Goal: Task Accomplishment & Management: Manage account settings

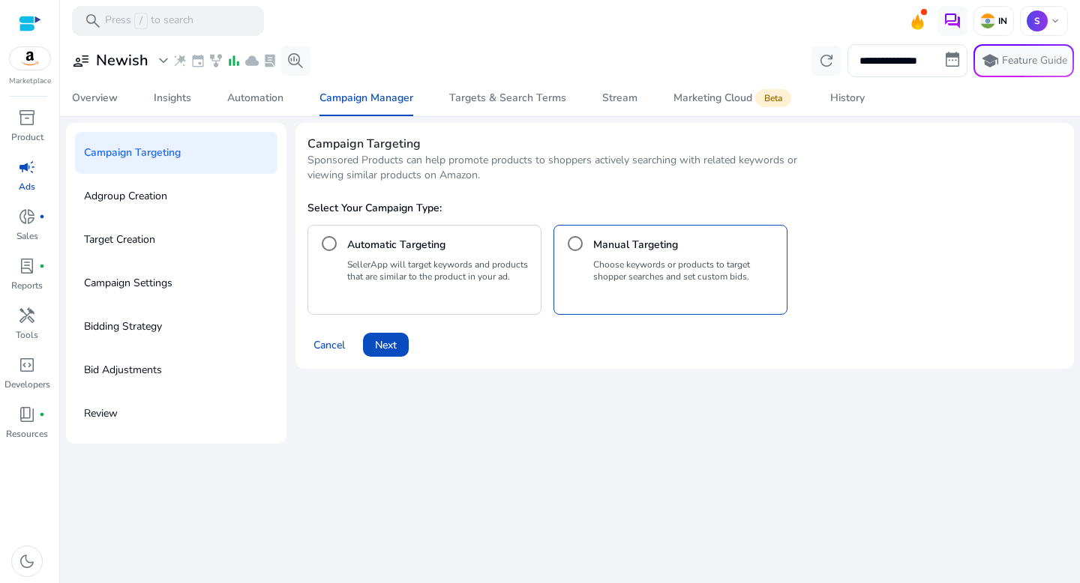
click at [145, 158] on p "Campaign Targeting" at bounding box center [132, 153] width 97 height 24
click at [325, 334] on span at bounding box center [328, 345] width 43 height 36
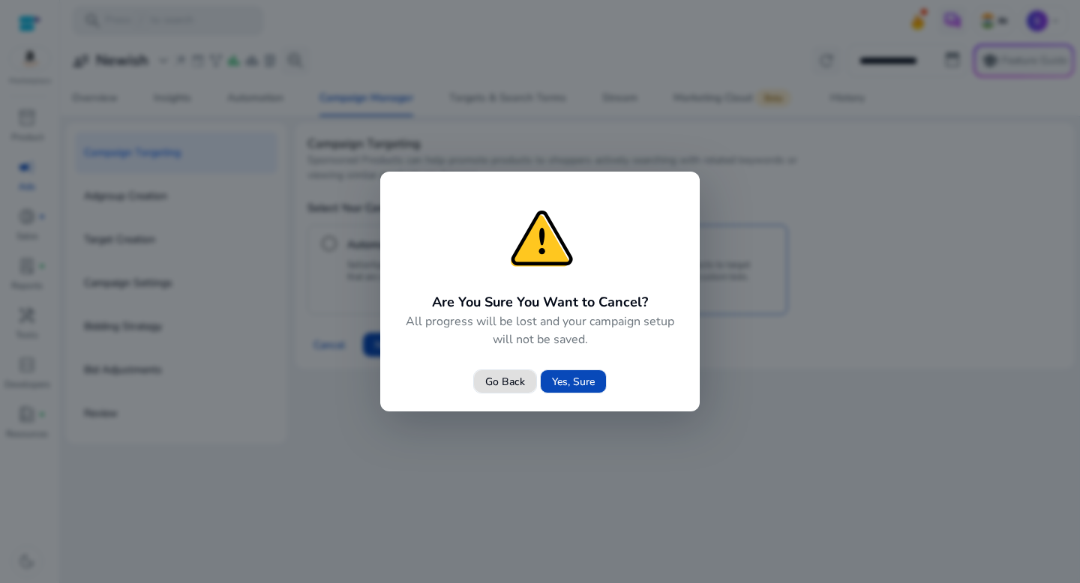
click at [559, 383] on span "Yes, Sure" at bounding box center [573, 382] width 43 height 16
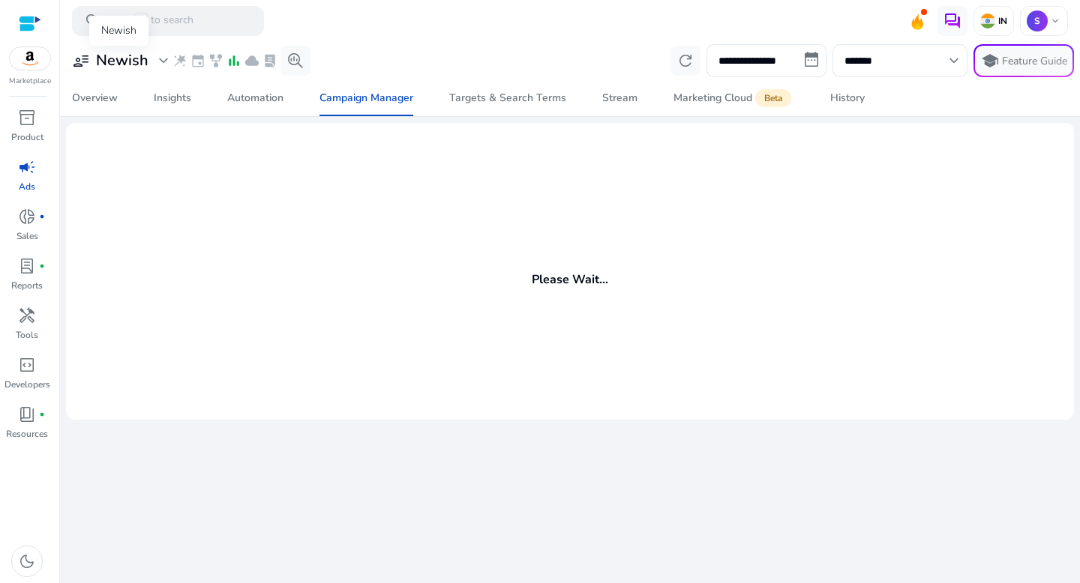
click at [160, 63] on span "expand_more" at bounding box center [163, 61] width 18 height 18
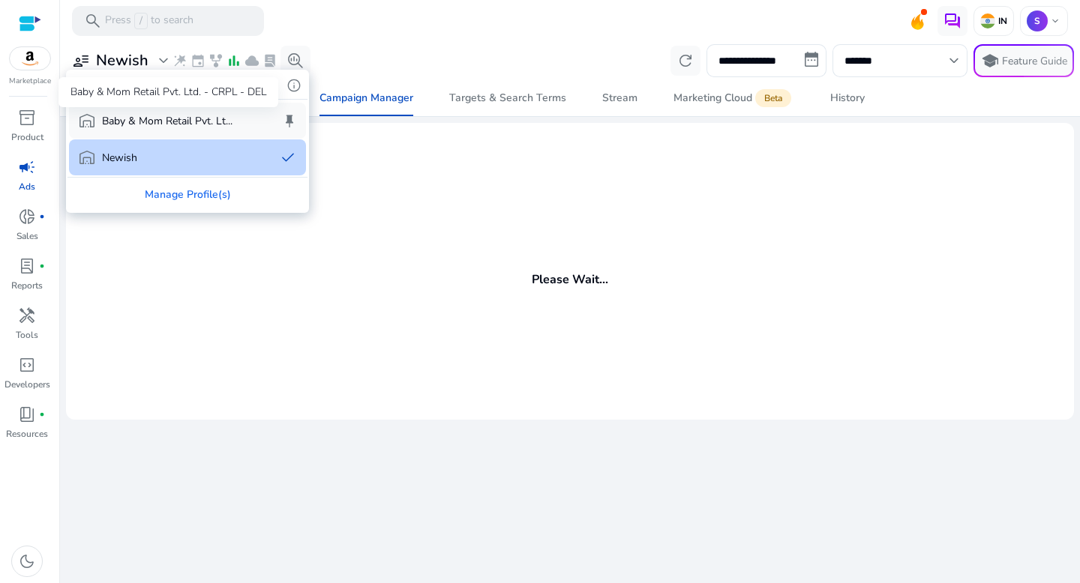
click at [149, 121] on p "Baby & Mom Retail Pvt. Lt..." at bounding box center [167, 121] width 130 height 16
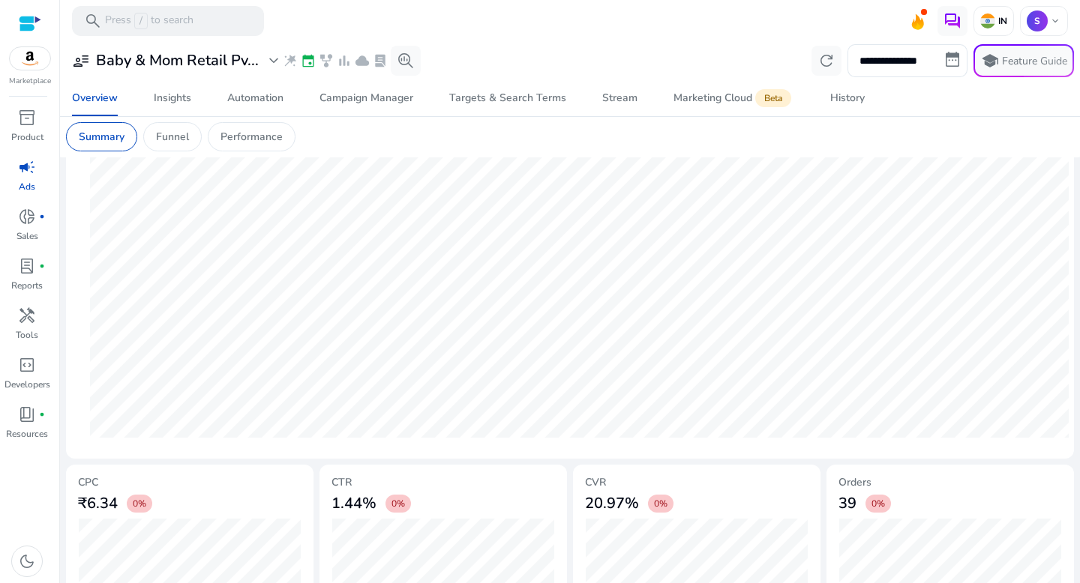
scroll to position [442, 0]
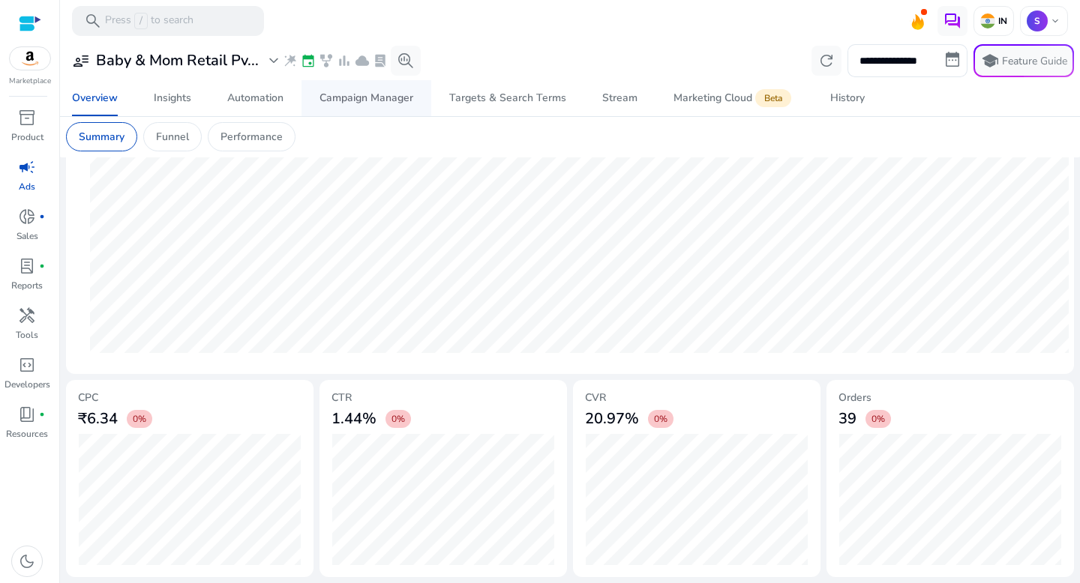
click at [361, 93] on div "Campaign Manager" at bounding box center [366, 98] width 94 height 10
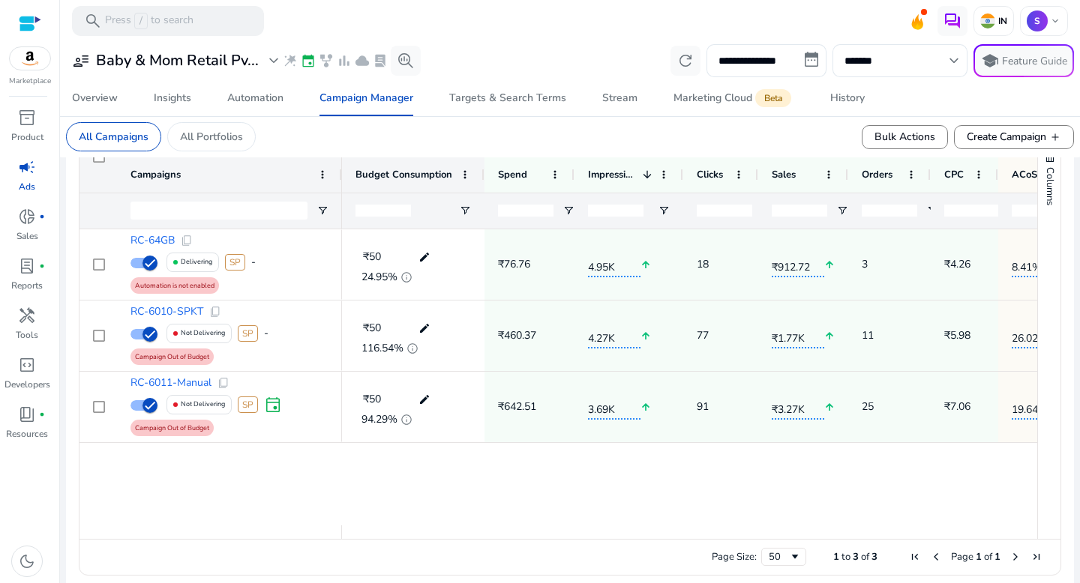
scroll to position [550, 0]
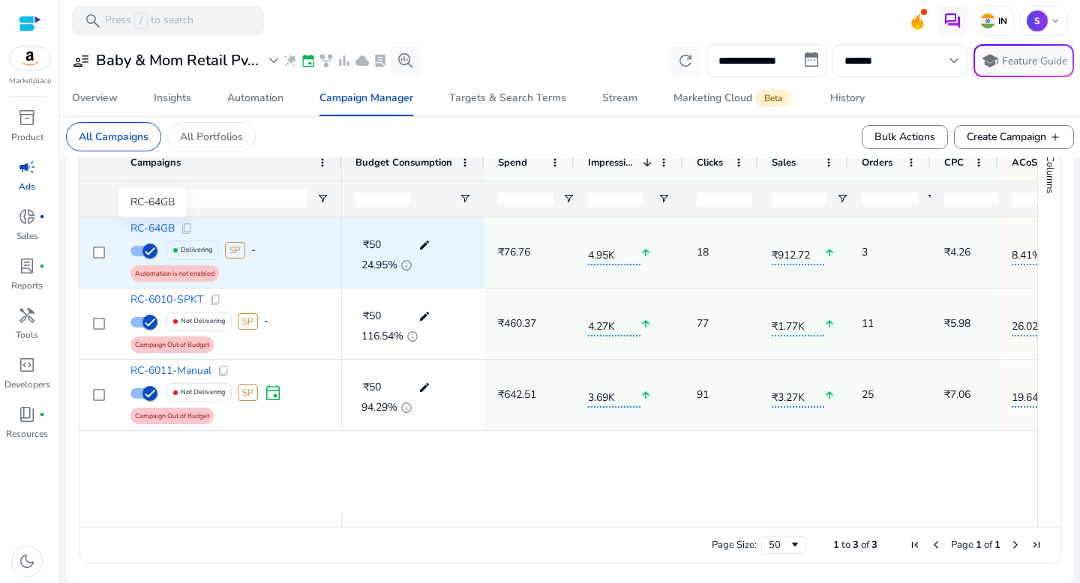
click at [165, 230] on span "RC-64GB" at bounding box center [152, 228] width 44 height 10
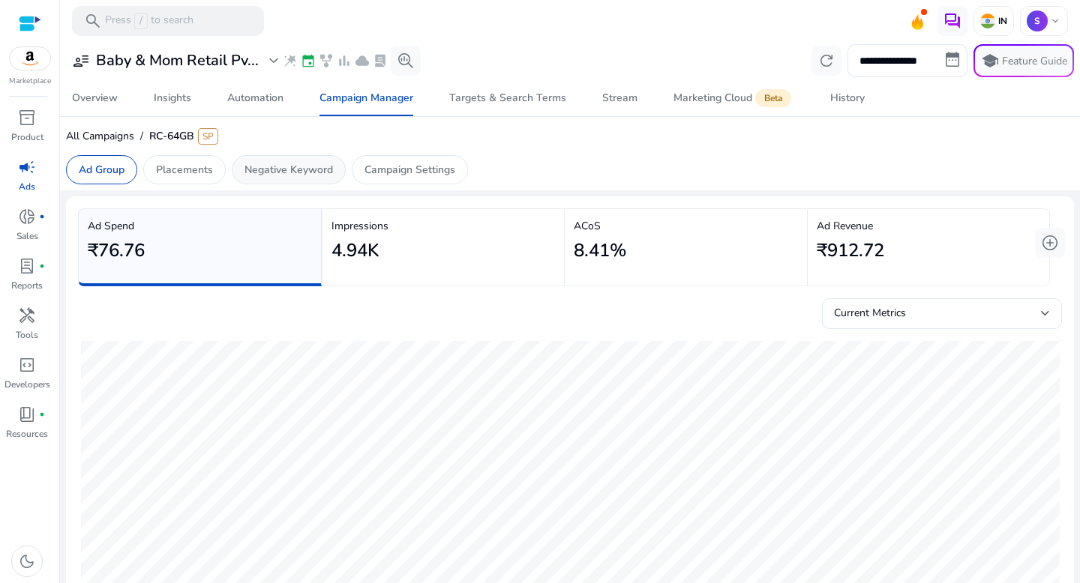
click at [279, 172] on p "Negative Keyword" at bounding box center [288, 170] width 88 height 16
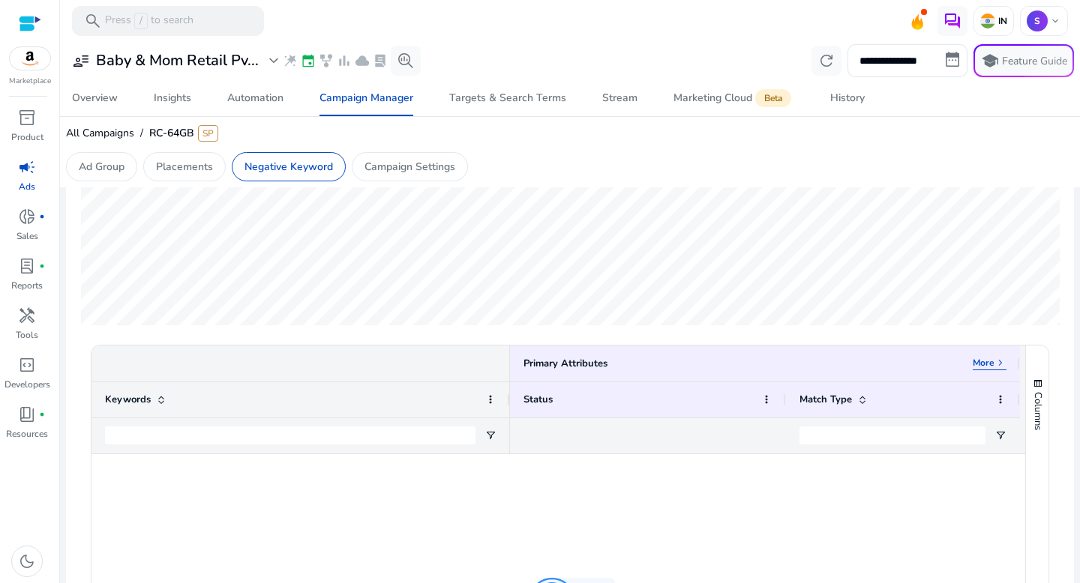
scroll to position [279, 0]
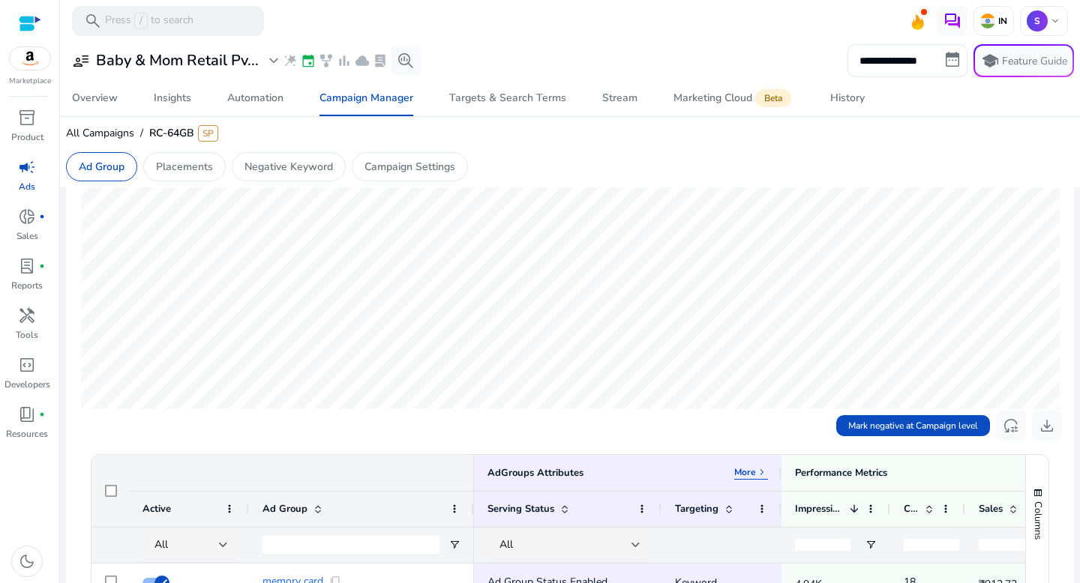
scroll to position [187, 0]
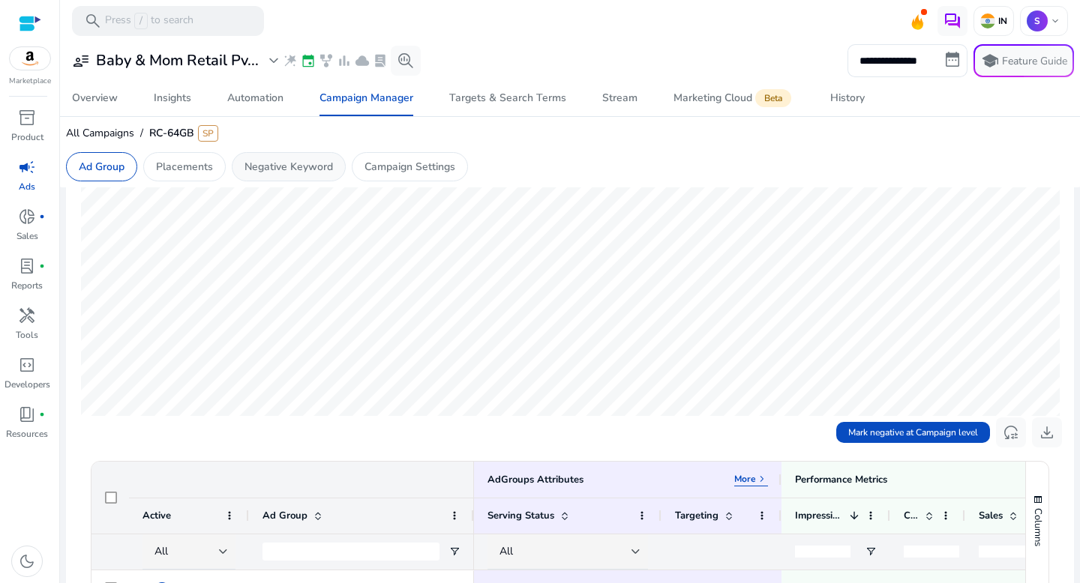
click at [292, 177] on div "Negative Keyword" at bounding box center [289, 166] width 114 height 29
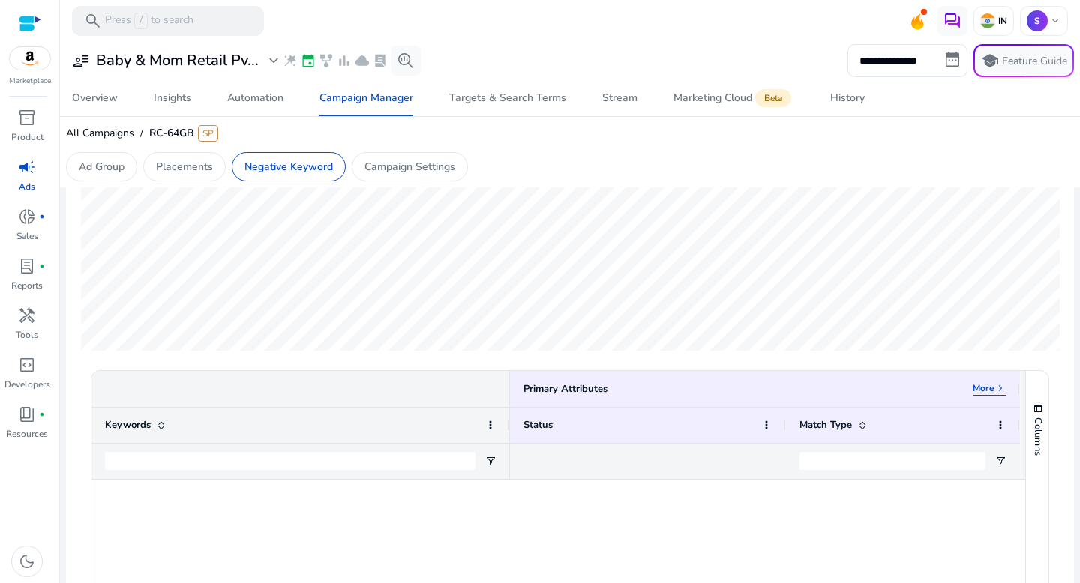
scroll to position [0, 0]
